Goal: Information Seeking & Learning: Check status

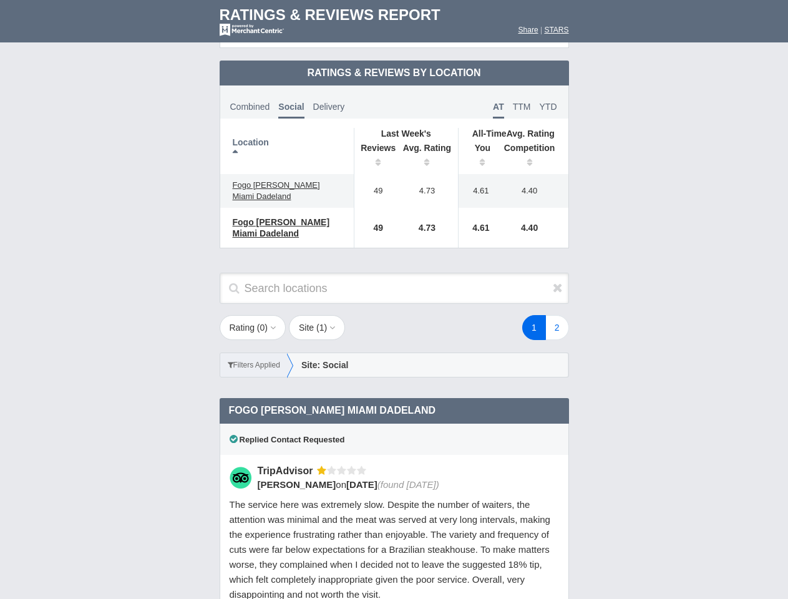
scroll to position [605, 0]
click at [394, 300] on div "Search locations" at bounding box center [394, 295] width 374 height 44
click at [287, 140] on th "Location" at bounding box center [287, 151] width 134 height 46
click at [375, 146] on th "Reviews" at bounding box center [375, 156] width 42 height 35
click at [427, 146] on th "Avg. Rating" at bounding box center [427, 156] width 62 height 35
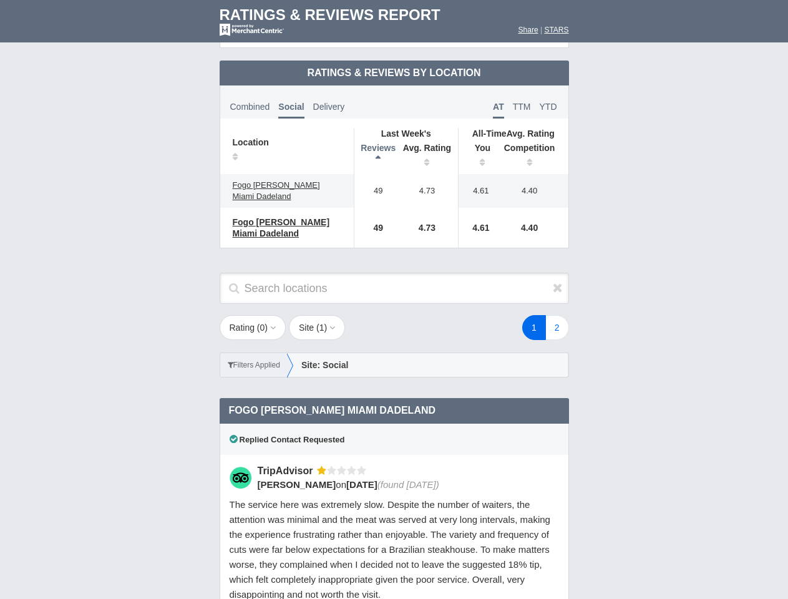
click at [478, 146] on th "You" at bounding box center [478, 156] width 39 height 35
click at [533, 146] on th "Competition" at bounding box center [532, 156] width 71 height 35
click at [394, 426] on div "Replied Contact Requested" at bounding box center [394, 439] width 349 height 31
click at [558, 281] on icon at bounding box center [558, 287] width 10 height 12
click at [254, 317] on button "Rating ( 0 )" at bounding box center [253, 327] width 67 height 25
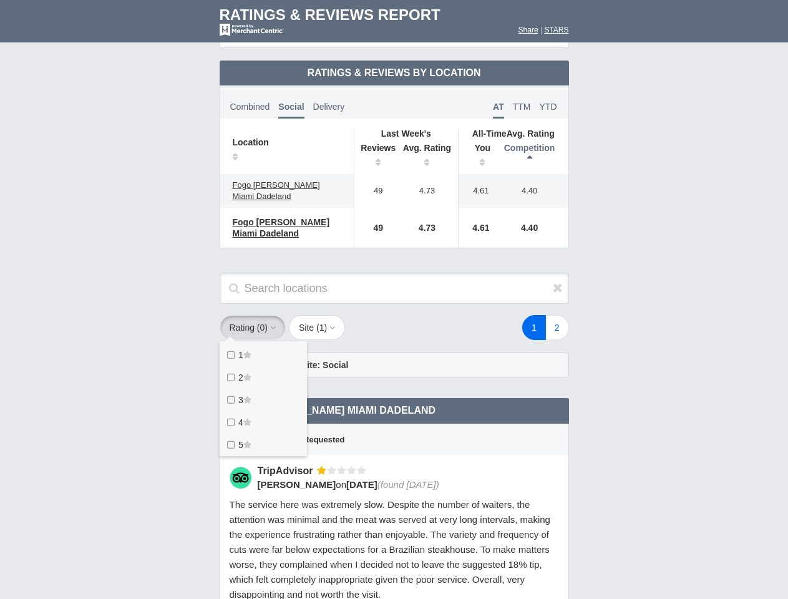
click at [321, 317] on button "Site ( 1 )" at bounding box center [317, 327] width 56 height 25
